Goal: Entertainment & Leisure: Consume media (video, audio)

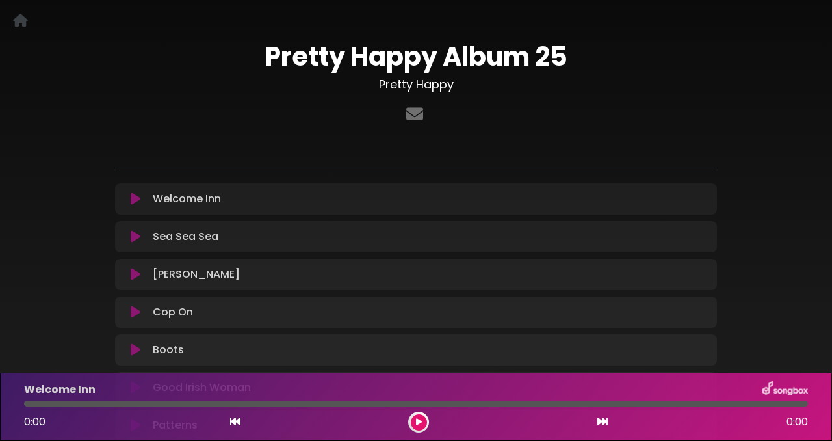
scroll to position [33, 0]
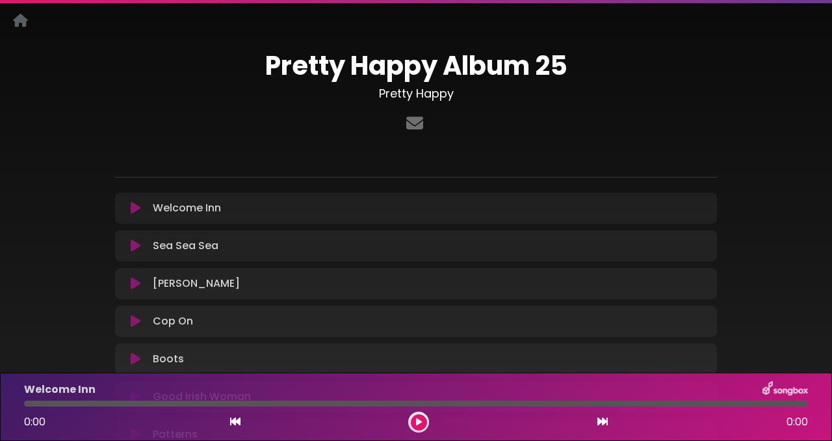
click at [22, 20] on icon at bounding box center [20, 20] width 15 height 1
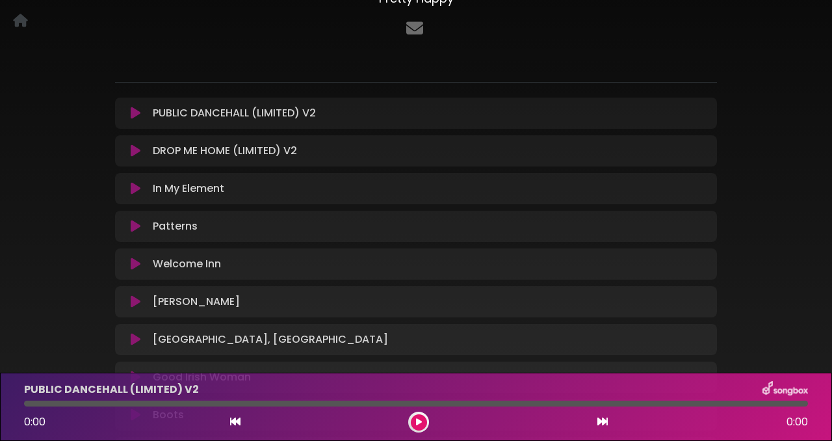
scroll to position [133, 0]
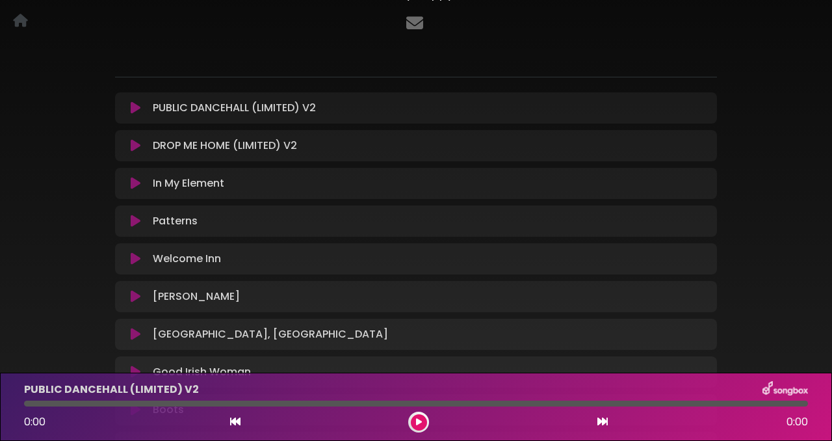
click at [133, 221] on icon at bounding box center [136, 220] width 10 height 13
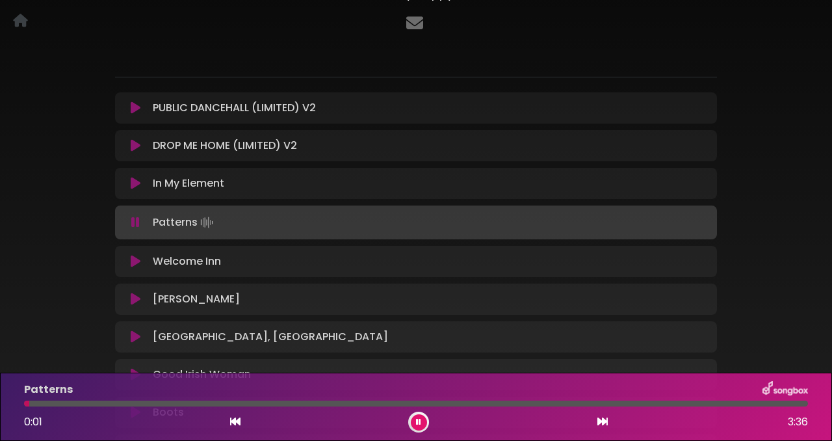
click at [422, 424] on button at bounding box center [419, 422] width 16 height 16
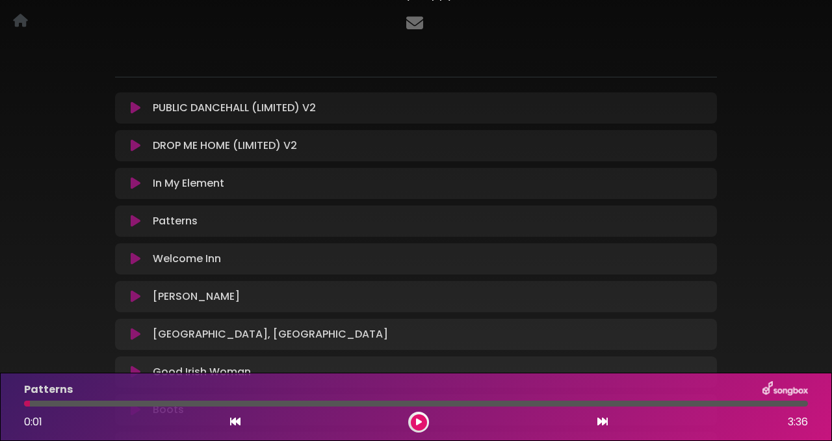
click at [376, 38] on div at bounding box center [415, 49] width 617 height 26
click at [24, 20] on icon at bounding box center [20, 20] width 15 height 1
